Goal: Browse casually

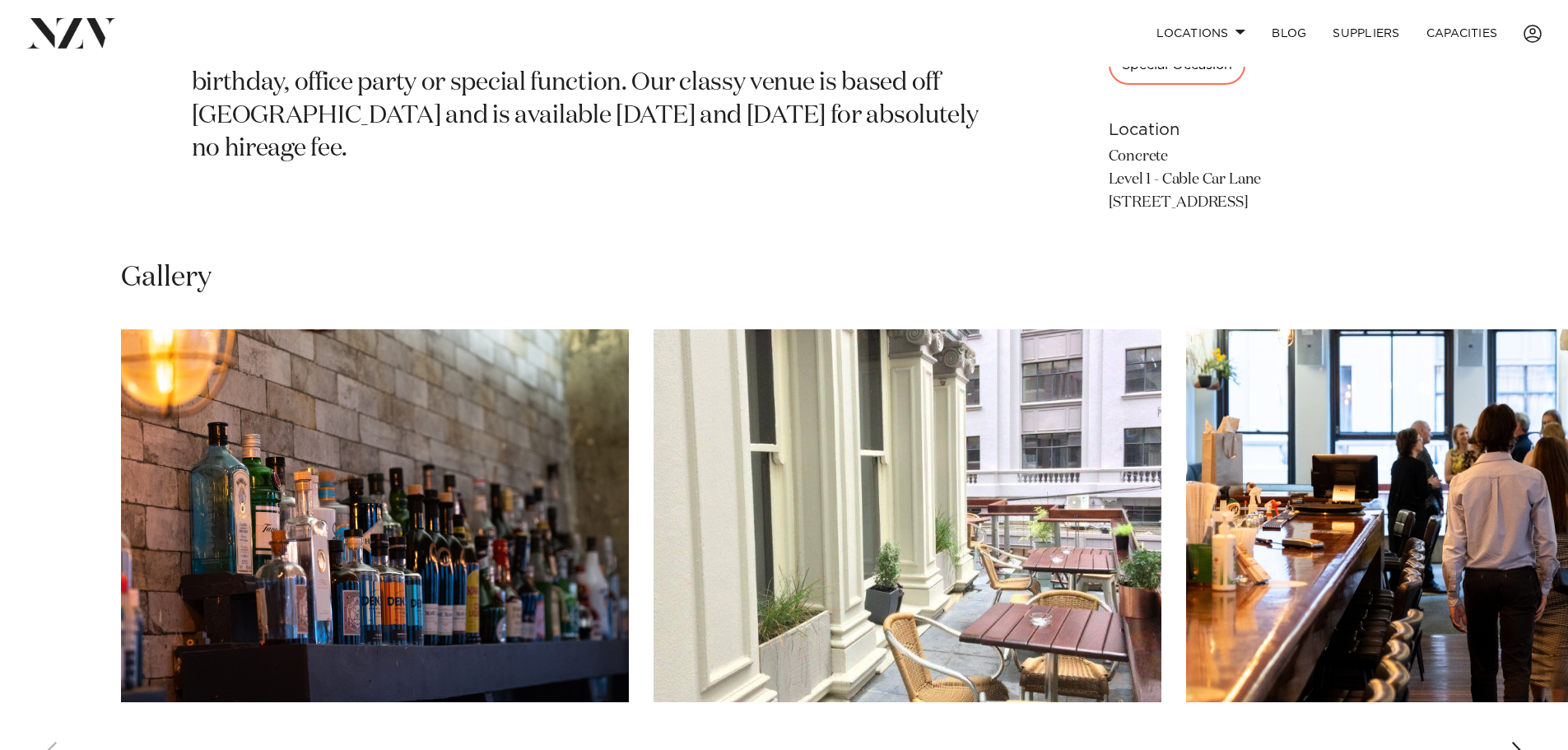
scroll to position [1152, 0]
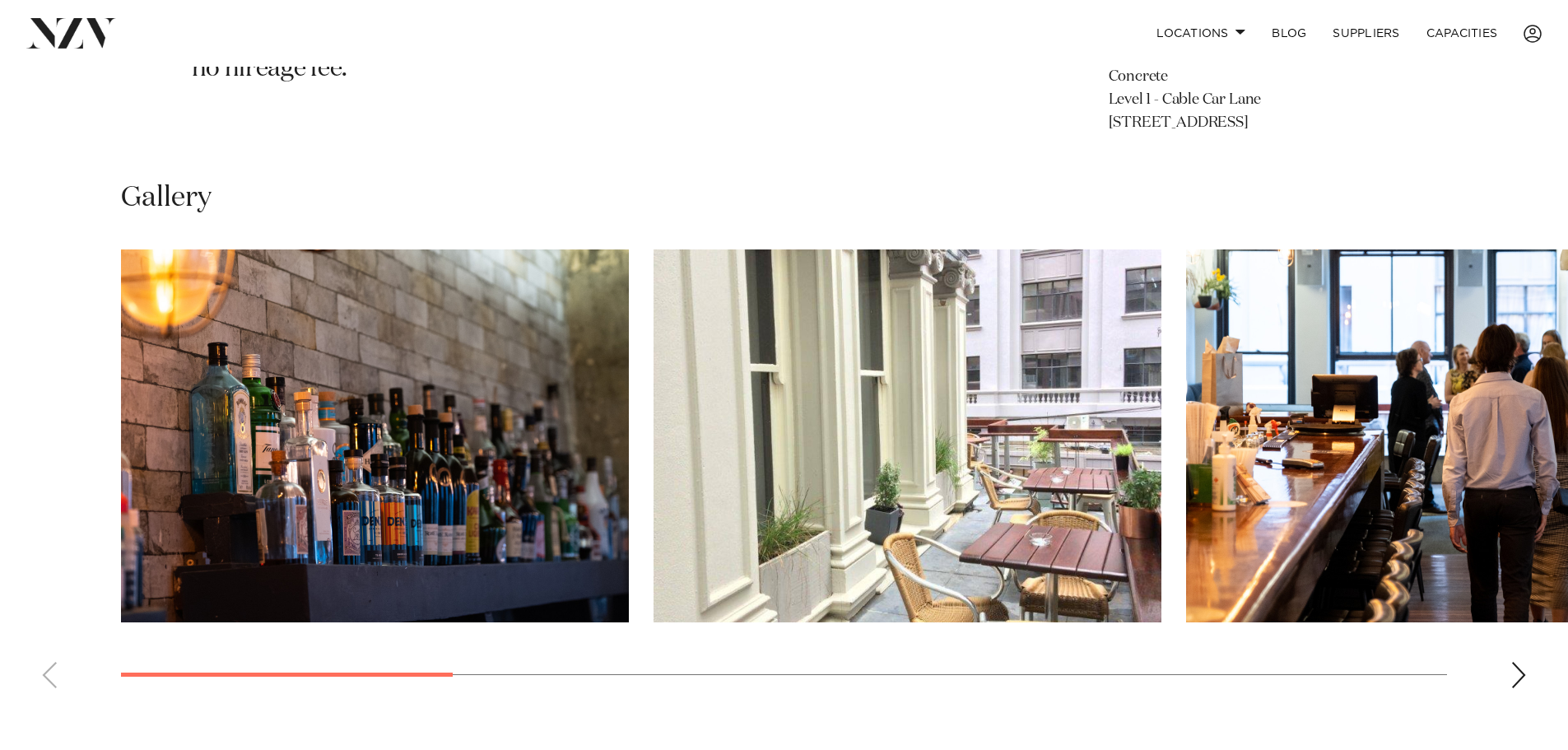
click at [1517, 668] on div "Next slide" at bounding box center [1518, 675] width 17 height 26
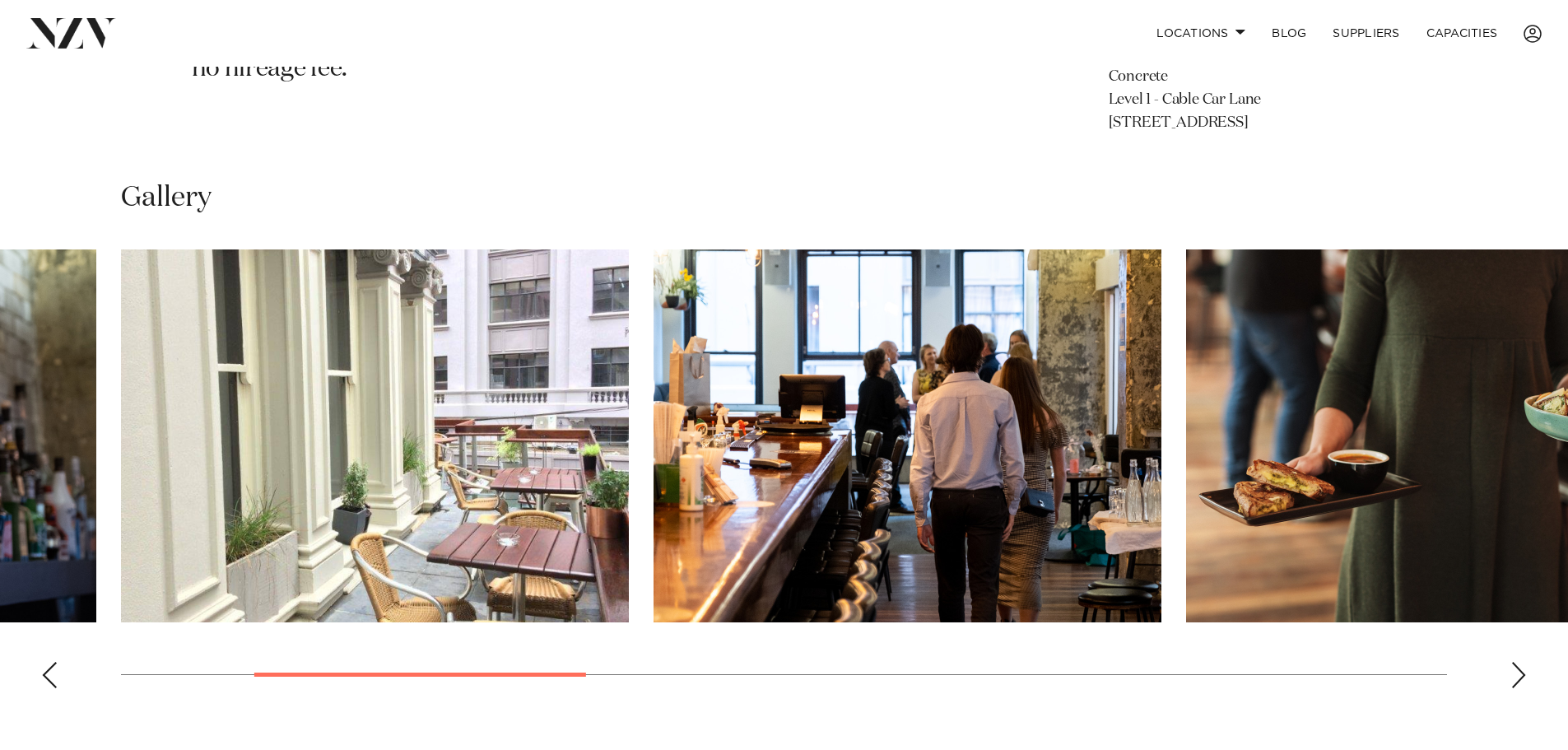
click at [1517, 668] on div "Next slide" at bounding box center [1518, 675] width 17 height 26
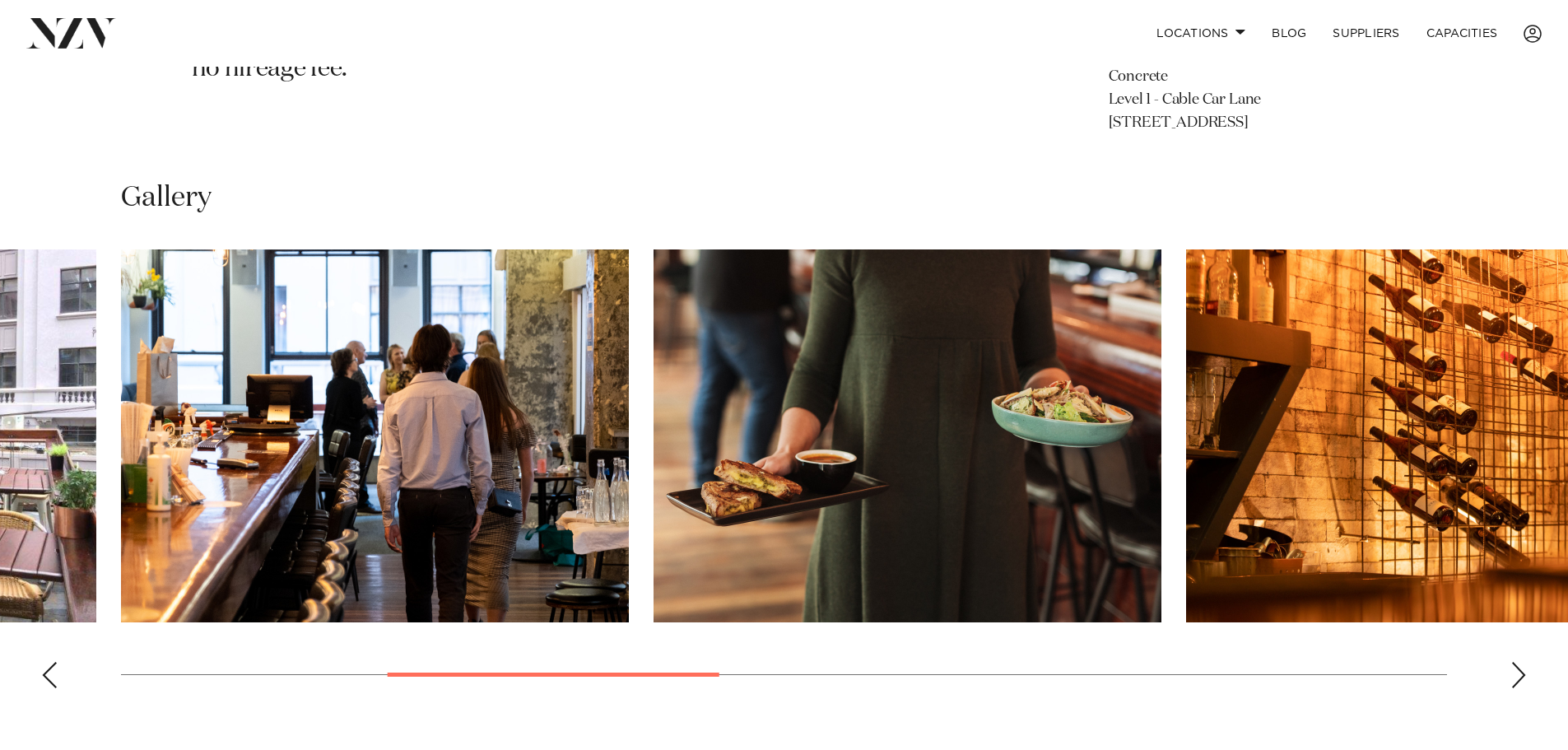
click at [1517, 668] on div "Next slide" at bounding box center [1518, 675] width 17 height 26
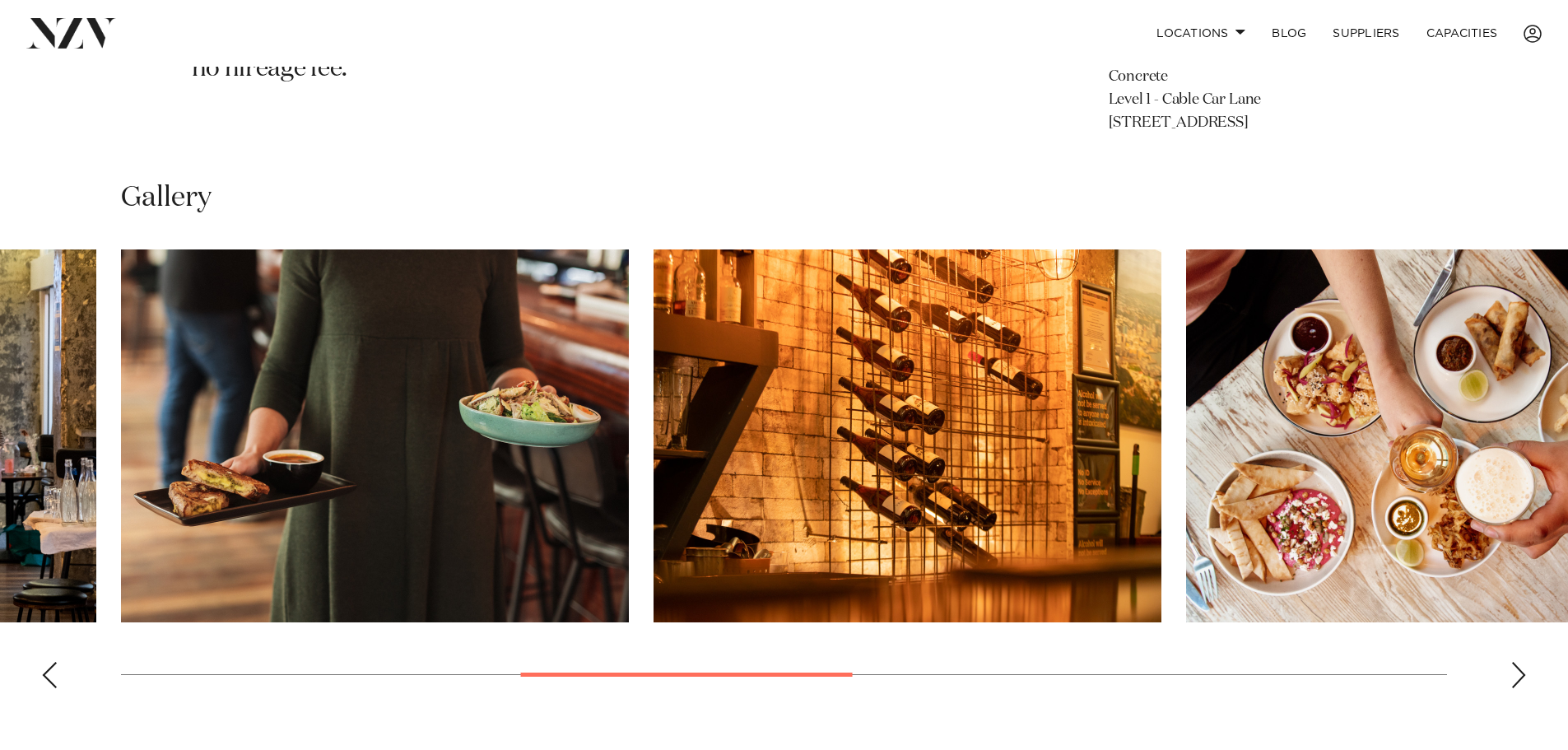
click at [1517, 668] on div "Next slide" at bounding box center [1518, 675] width 17 height 26
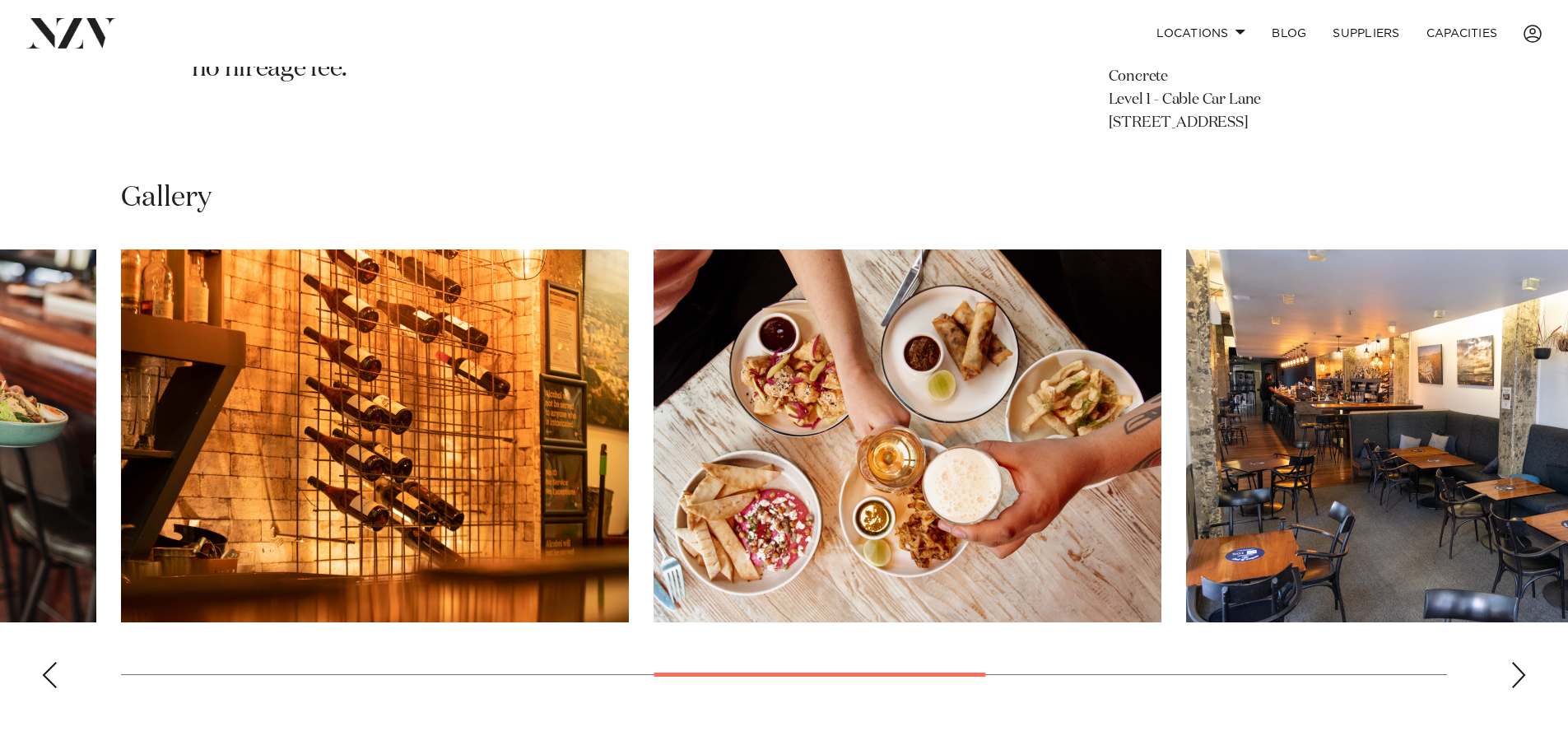
click at [1517, 668] on div "Next slide" at bounding box center [1518, 675] width 17 height 26
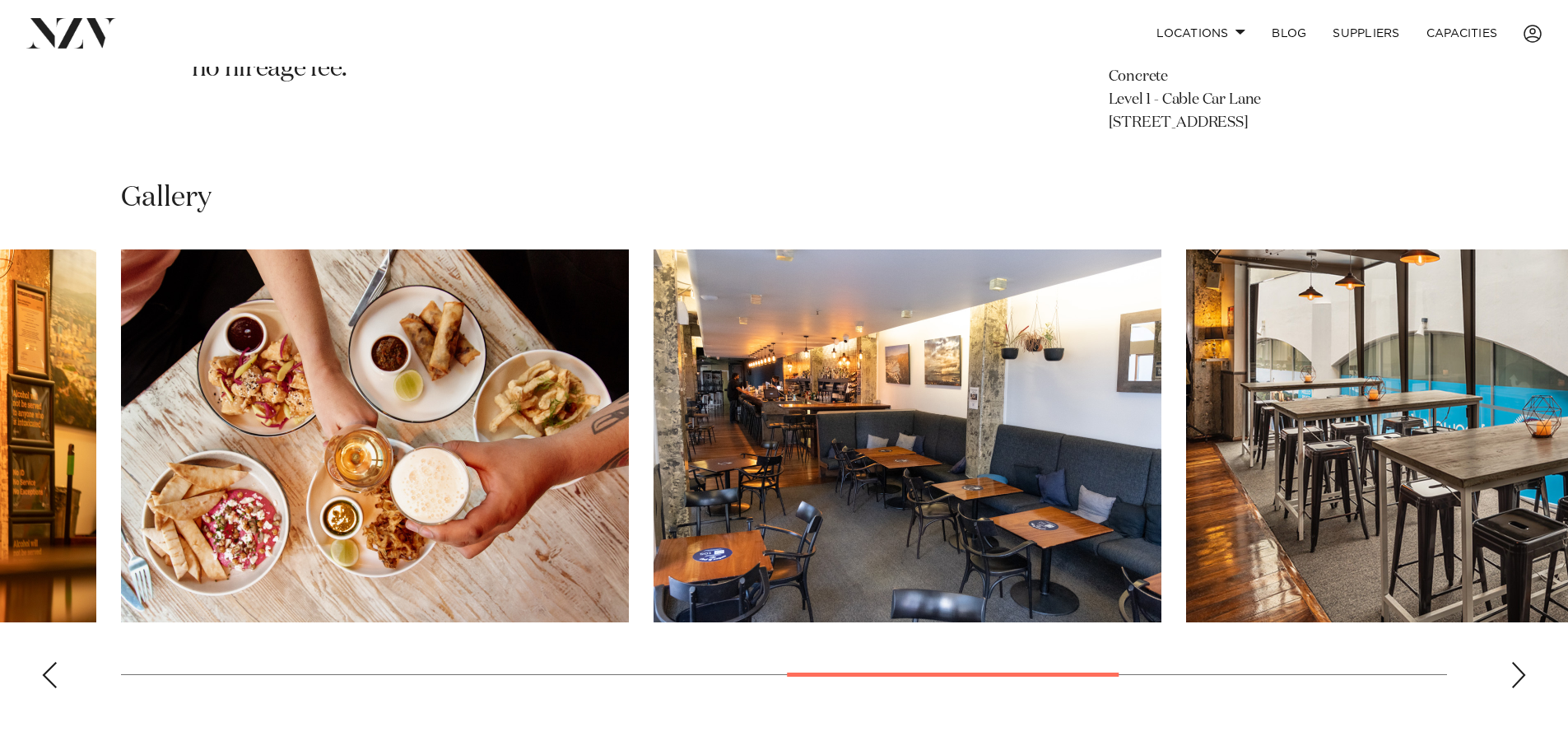
click at [1517, 668] on div "Next slide" at bounding box center [1518, 675] width 17 height 26
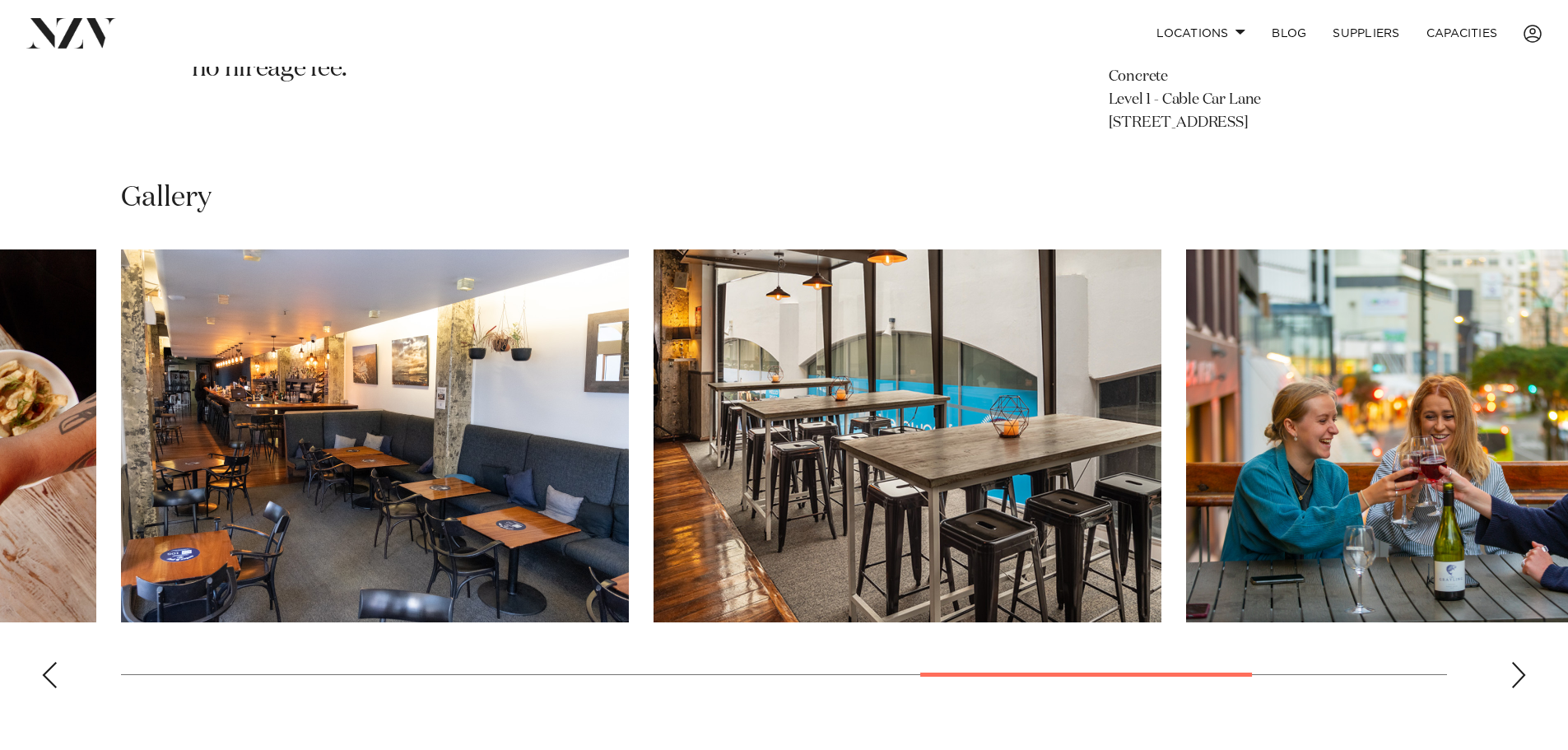
click at [1517, 668] on div "Next slide" at bounding box center [1518, 675] width 17 height 26
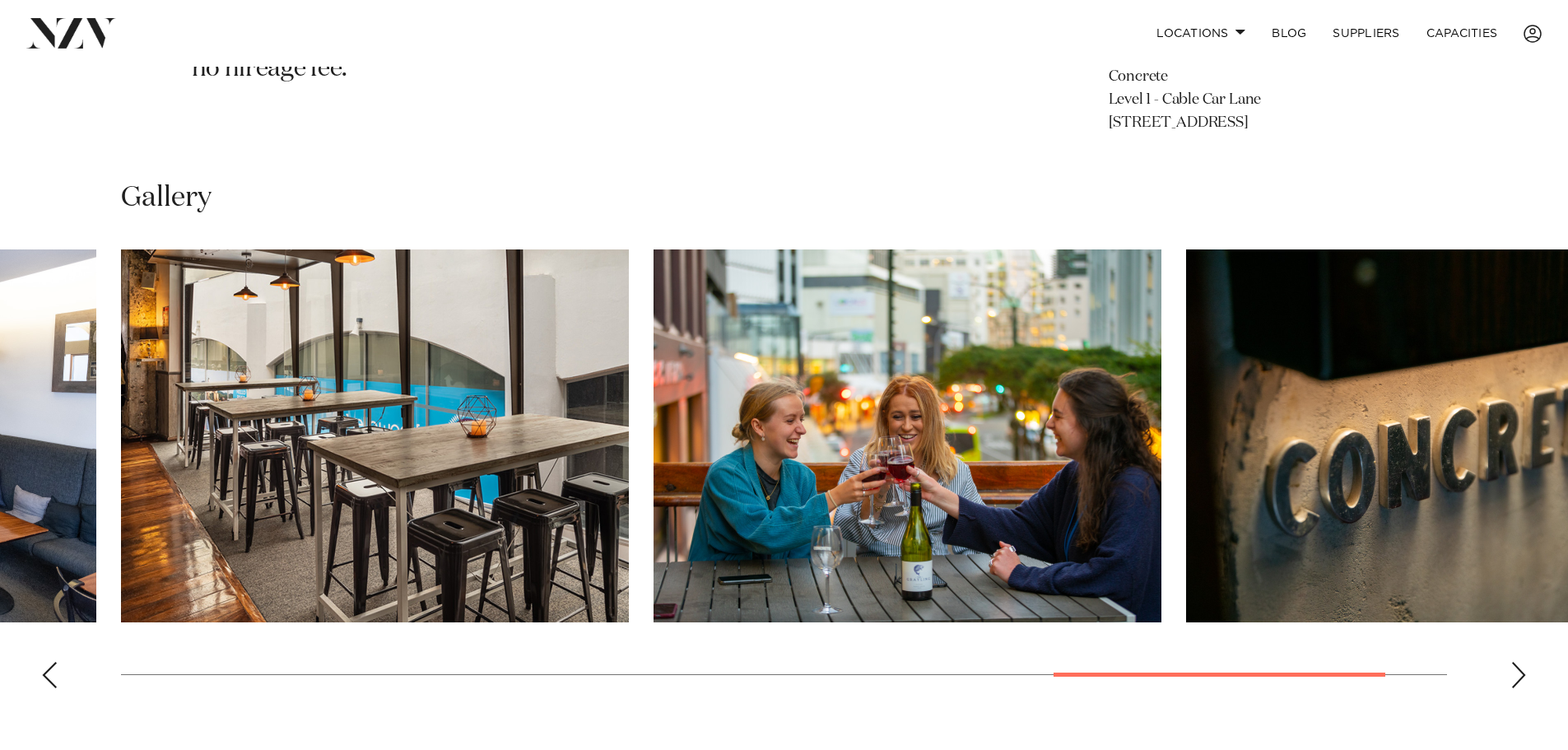
click at [1517, 668] on div "Next slide" at bounding box center [1518, 675] width 17 height 26
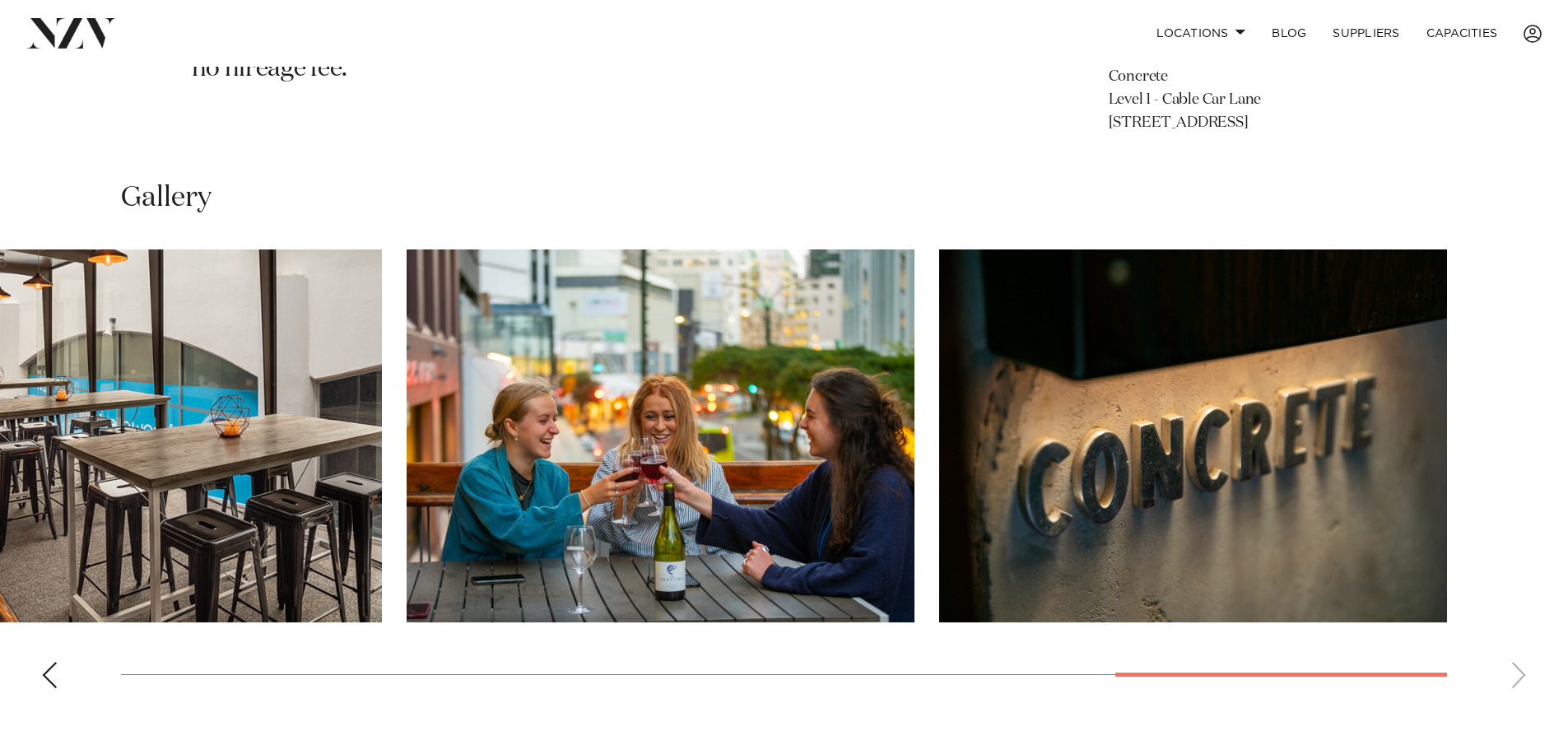
click at [1517, 668] on swiper-container at bounding box center [784, 475] width 1568 height 452
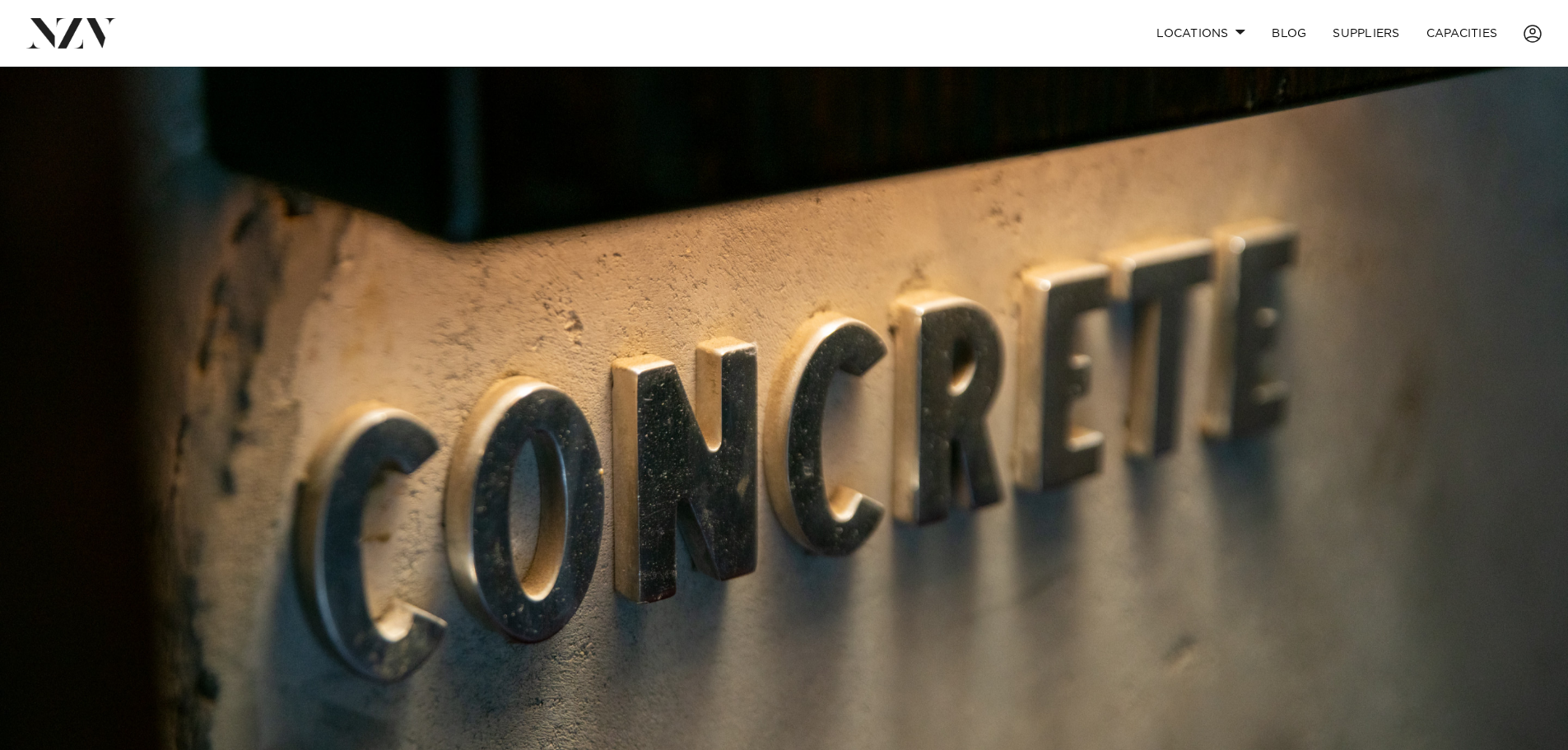
scroll to position [0, 0]
